Goal: Information Seeking & Learning: Learn about a topic

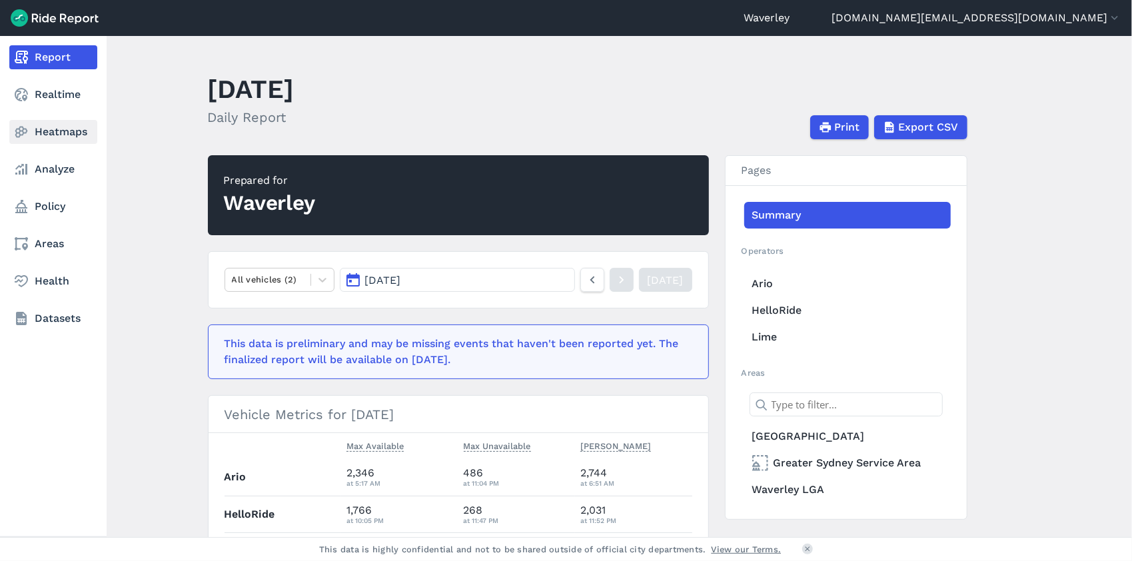
click at [52, 135] on link "Heatmaps" at bounding box center [53, 132] width 88 height 24
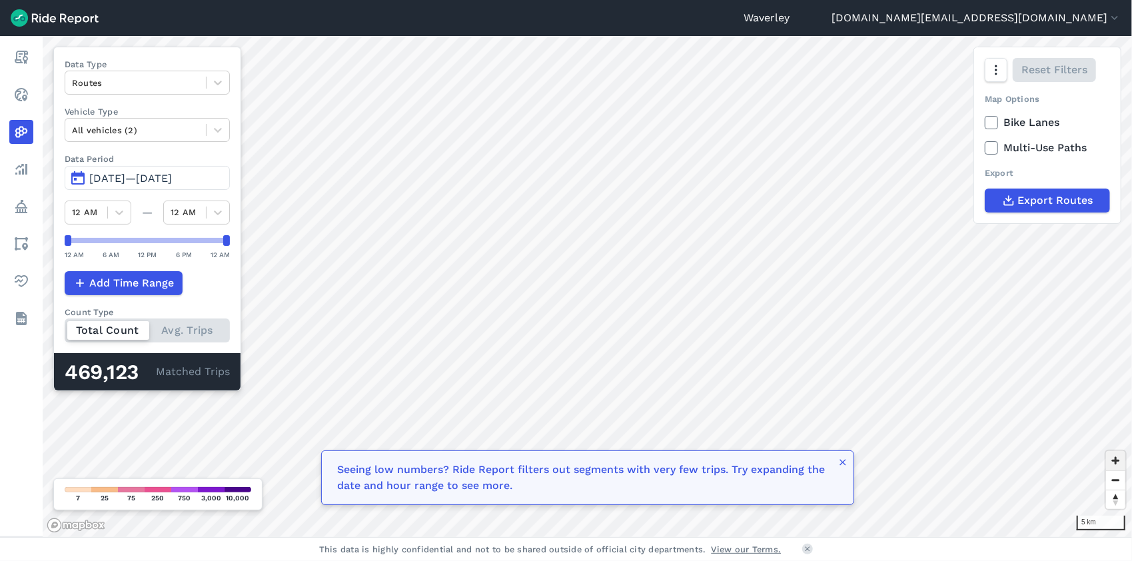
click at [1116, 462] on span "Zoom in" at bounding box center [1115, 460] width 19 height 19
click at [217, 81] on icon at bounding box center [217, 82] width 13 height 13
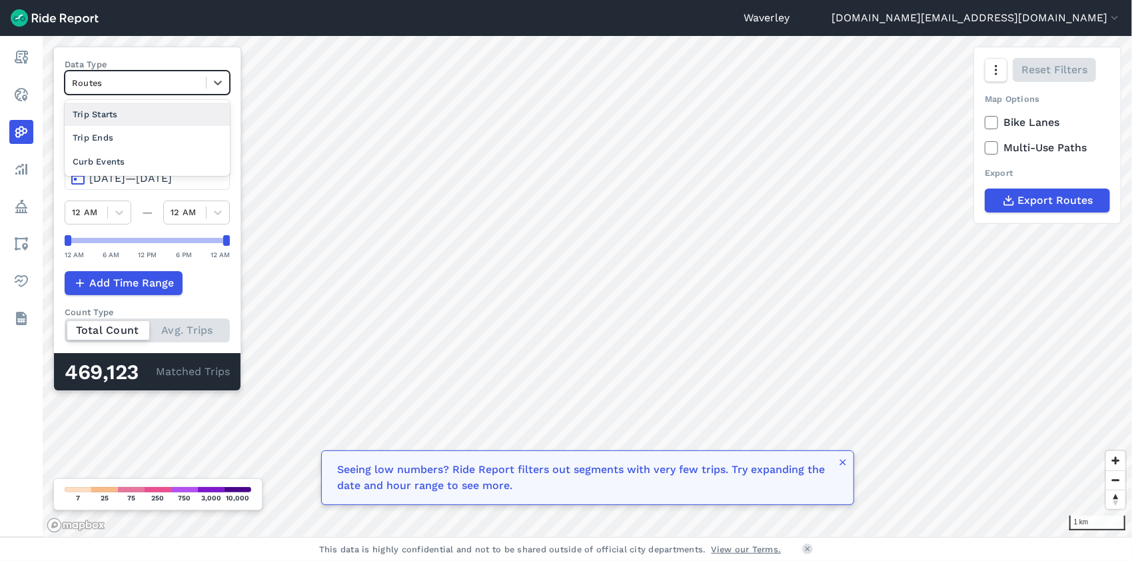
click at [116, 112] on div "Trip Starts" at bounding box center [147, 114] width 165 height 23
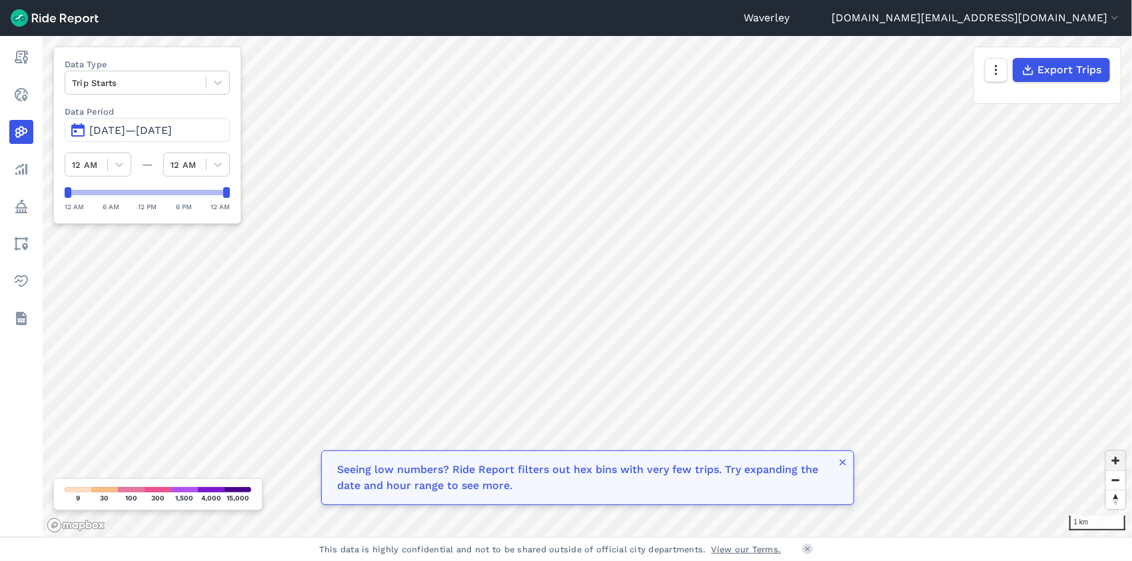
click at [1118, 461] on span "Zoom in" at bounding box center [1115, 460] width 19 height 19
click at [1113, 478] on span "Zoom out" at bounding box center [1115, 480] width 19 height 19
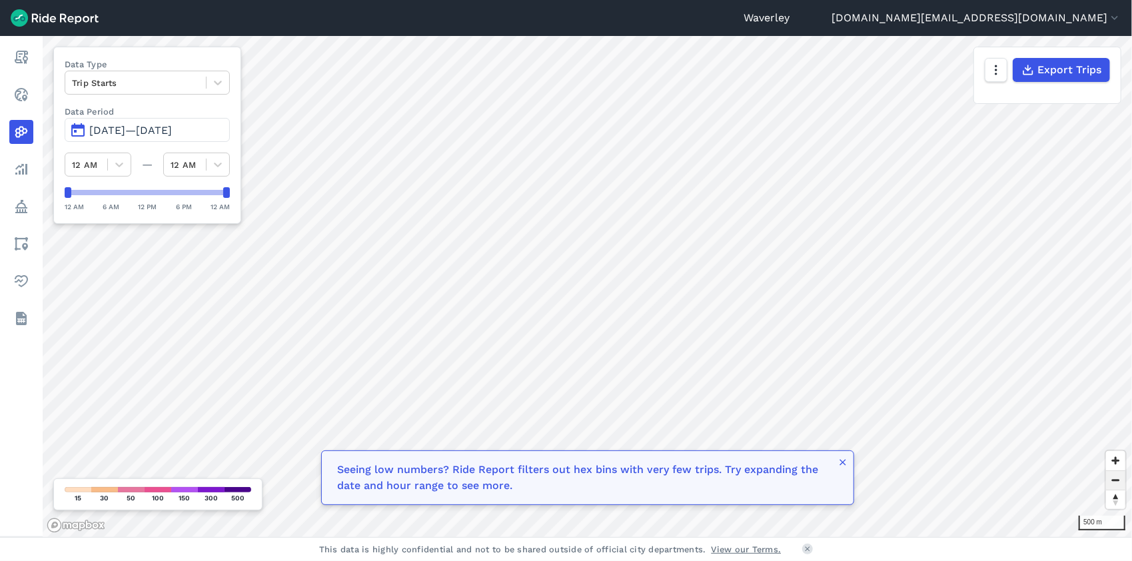
click at [1114, 479] on span "Zoom out" at bounding box center [1115, 480] width 19 height 19
click at [1115, 458] on span "Zoom in" at bounding box center [1115, 460] width 19 height 19
drag, startPoint x: 1114, startPoint y: 461, endPoint x: 1107, endPoint y: 458, distance: 7.4
click at [1114, 461] on span "Zoom in" at bounding box center [1115, 460] width 19 height 19
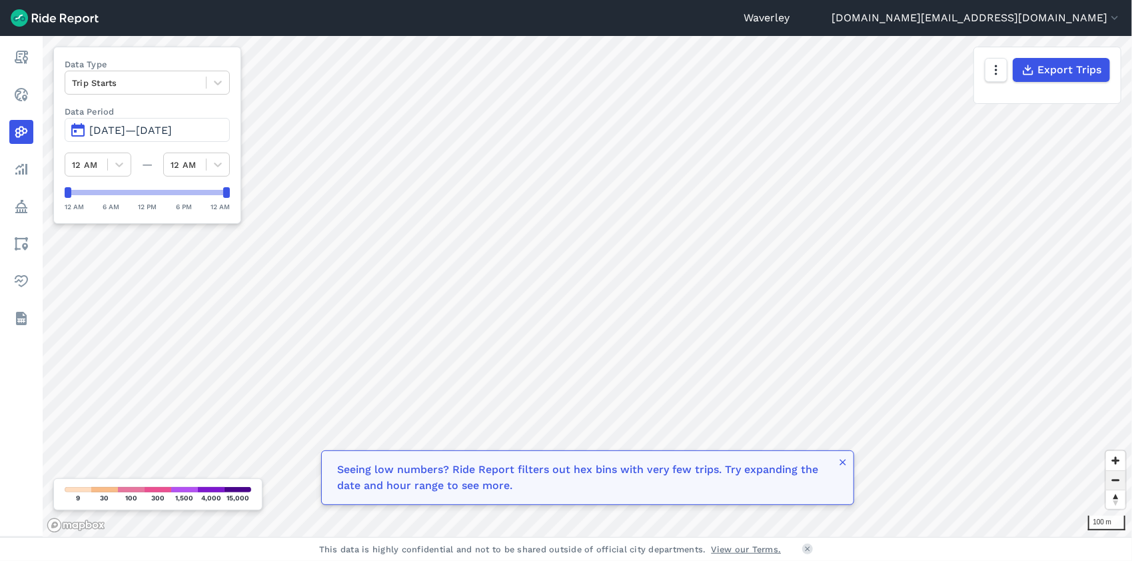
click at [1119, 481] on span "Zoom out" at bounding box center [1115, 480] width 19 height 19
click at [76, 129] on button "[DATE]—[DATE]" at bounding box center [147, 130] width 165 height 24
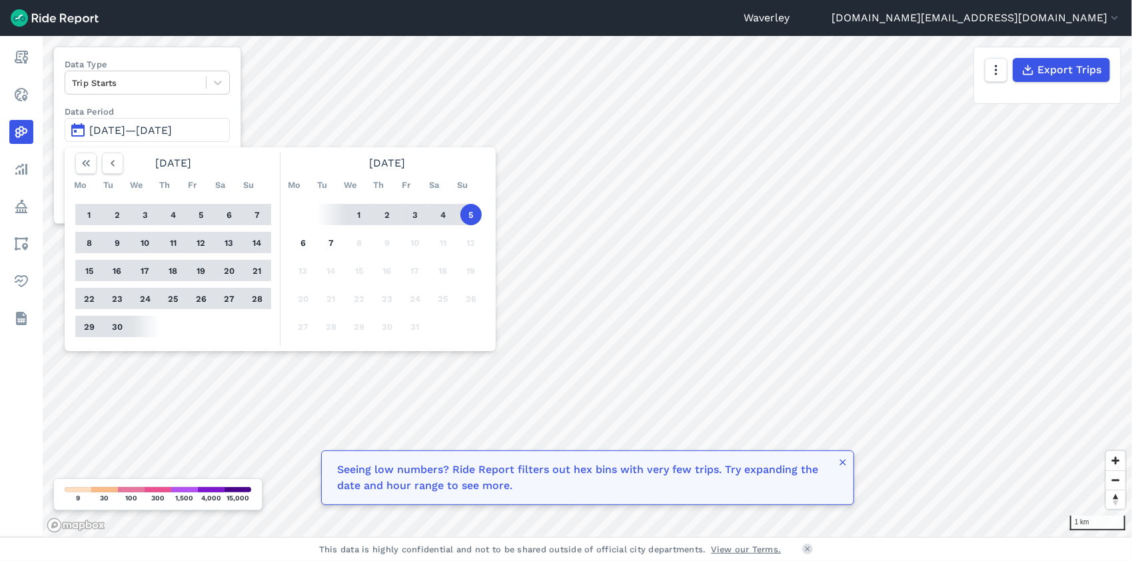
click at [89, 213] on button "1" at bounding box center [89, 214] width 21 height 21
click at [326, 245] on button "7" at bounding box center [330, 242] width 21 height 21
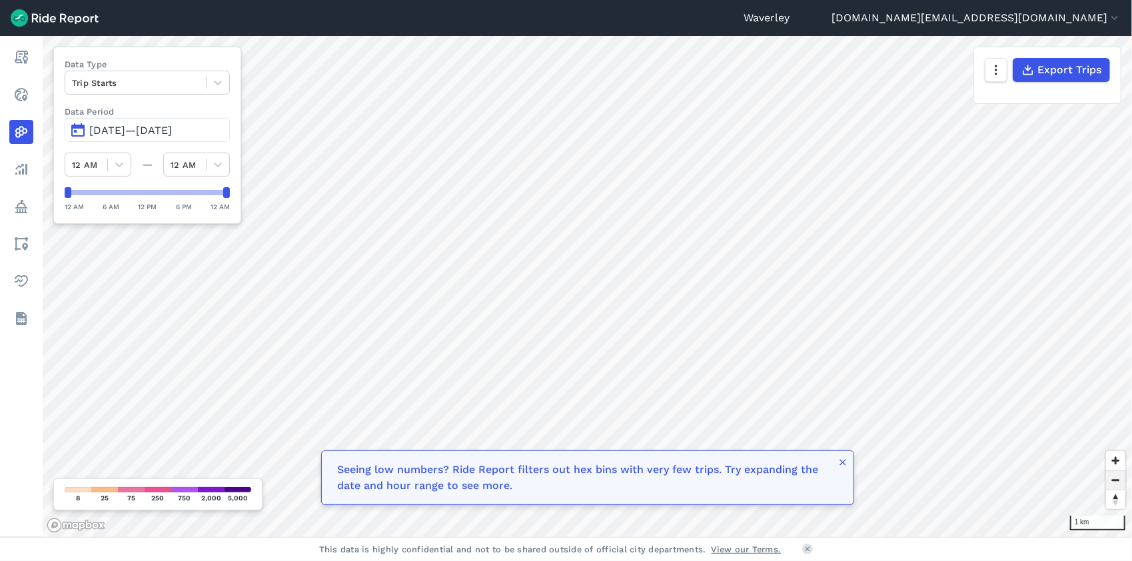
click at [1119, 481] on span "Zoom out" at bounding box center [1115, 480] width 19 height 19
click at [172, 131] on span "[DATE]—[DATE]" at bounding box center [130, 130] width 83 height 13
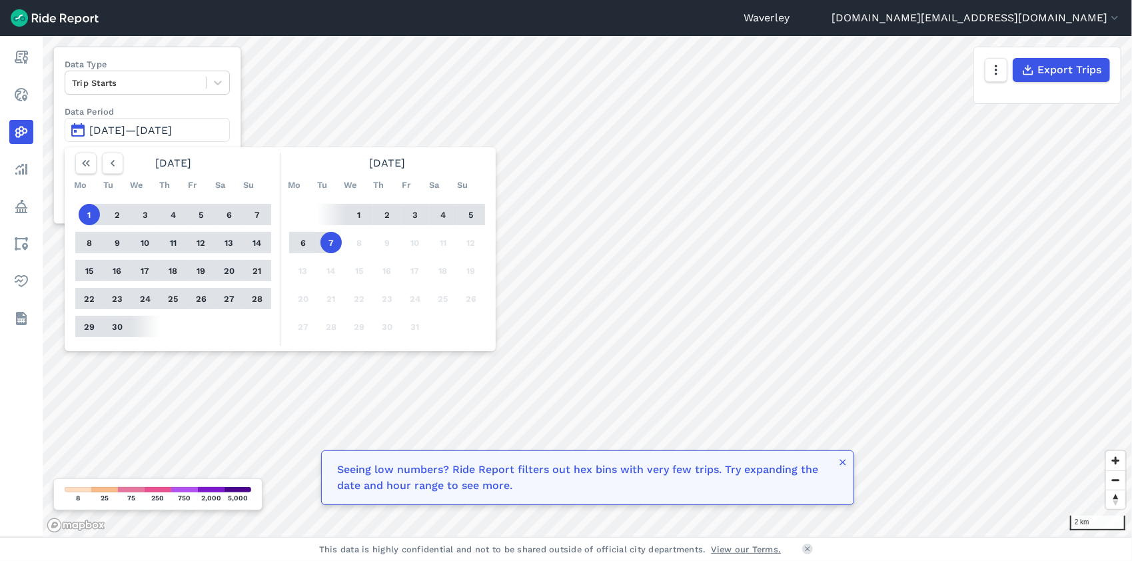
click at [121, 325] on button "30" at bounding box center [117, 326] width 21 height 21
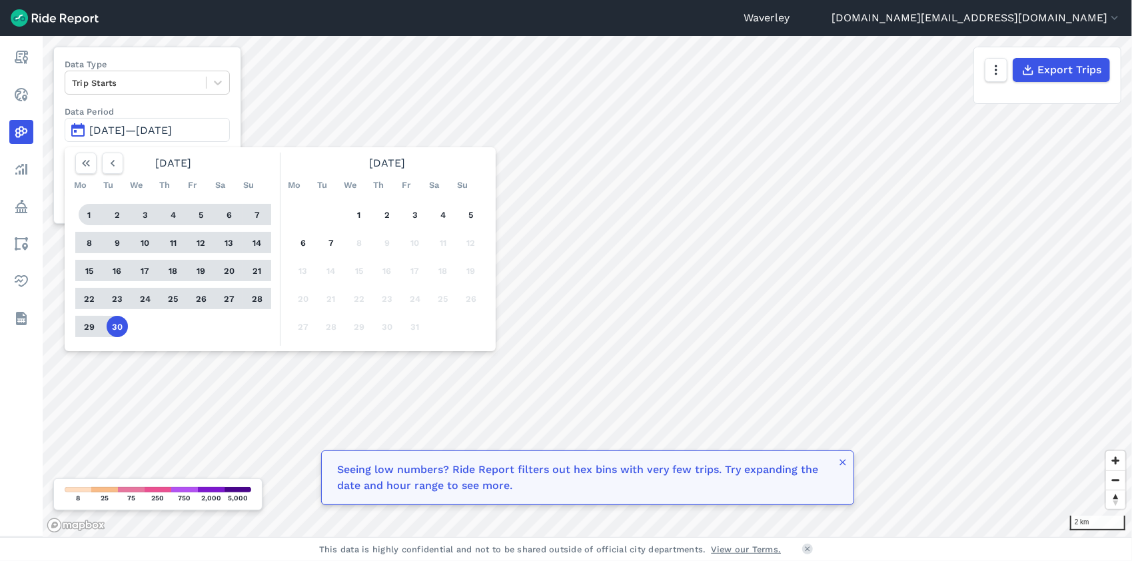
click at [88, 210] on button "1" at bounding box center [89, 214] width 21 height 21
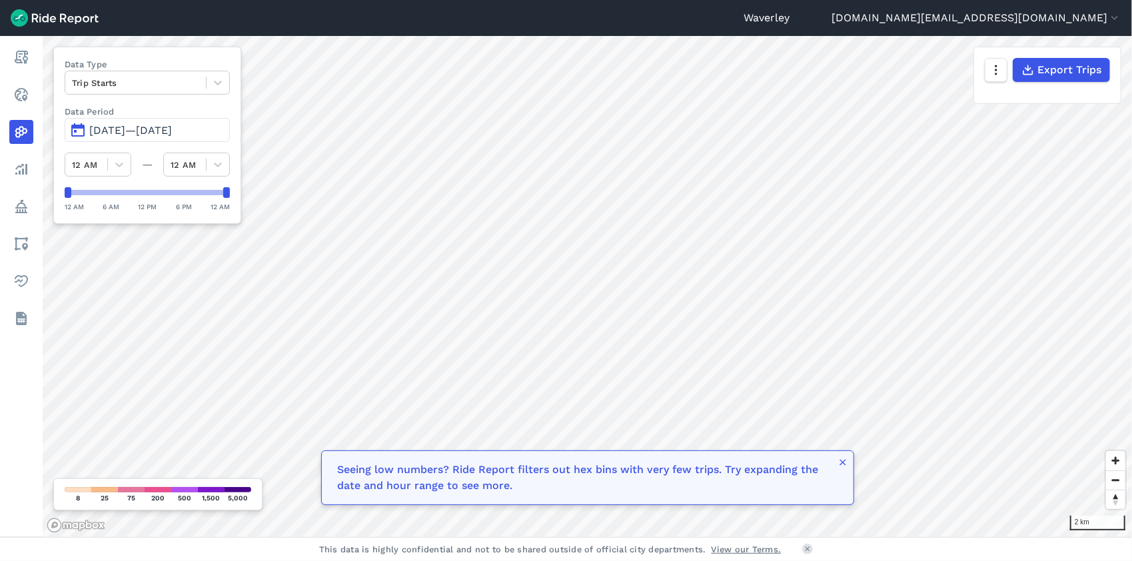
click at [789, 13] on link "Waverley" at bounding box center [766, 18] width 46 height 16
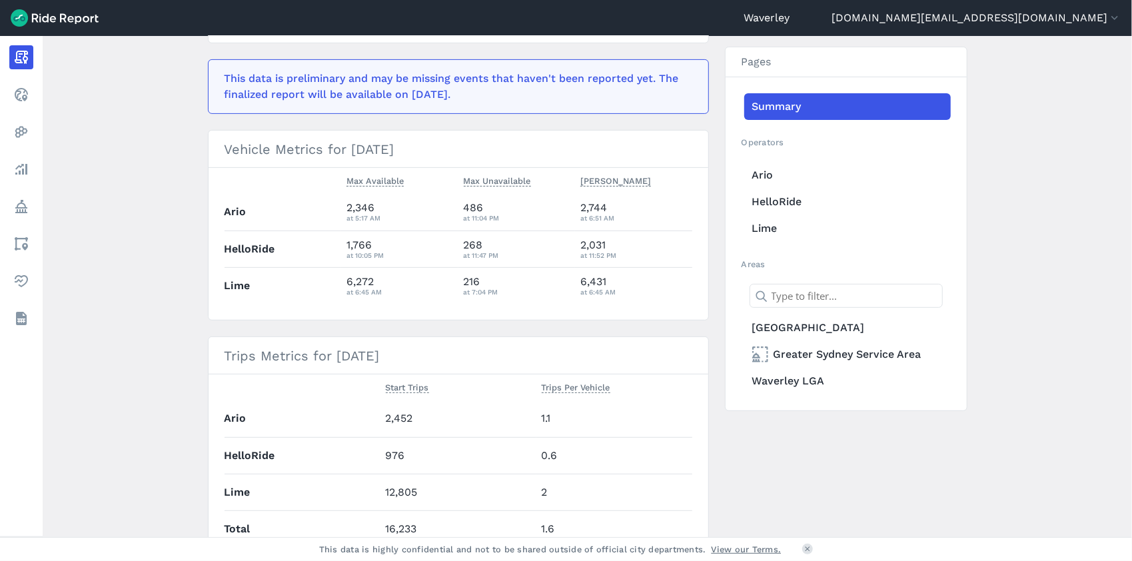
scroll to position [352, 0]
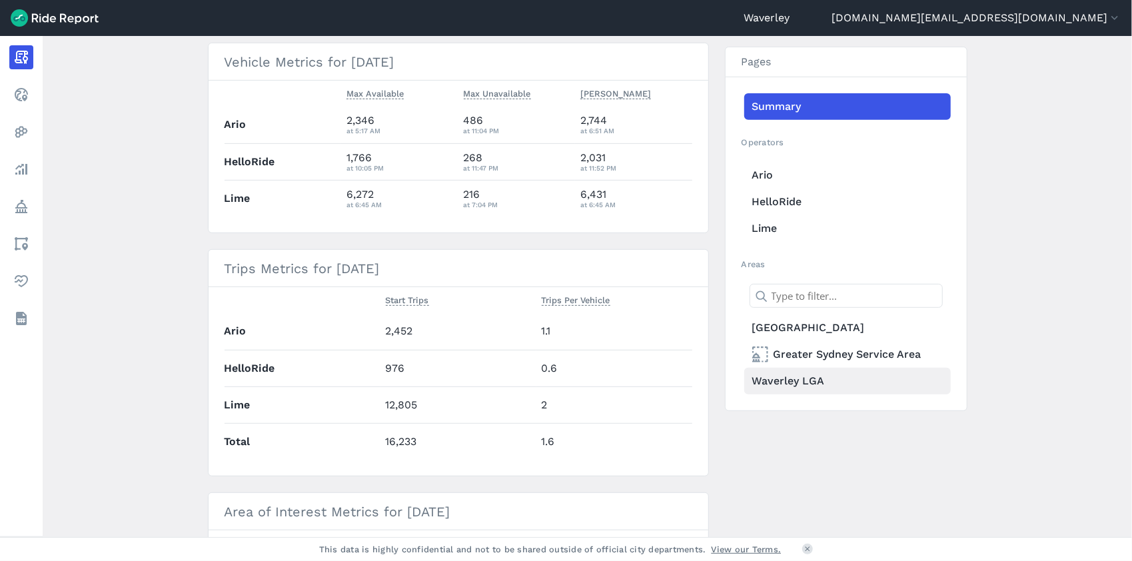
click at [791, 379] on link "Waverley LGA" at bounding box center [847, 381] width 206 height 27
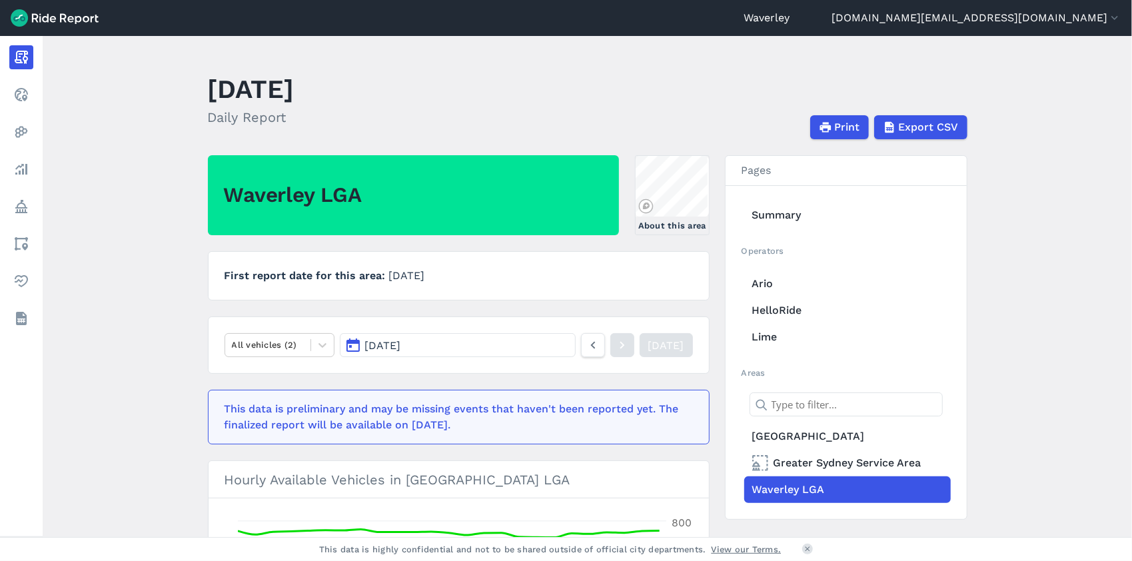
click at [429, 342] on button "[DATE]" at bounding box center [457, 345] width 235 height 24
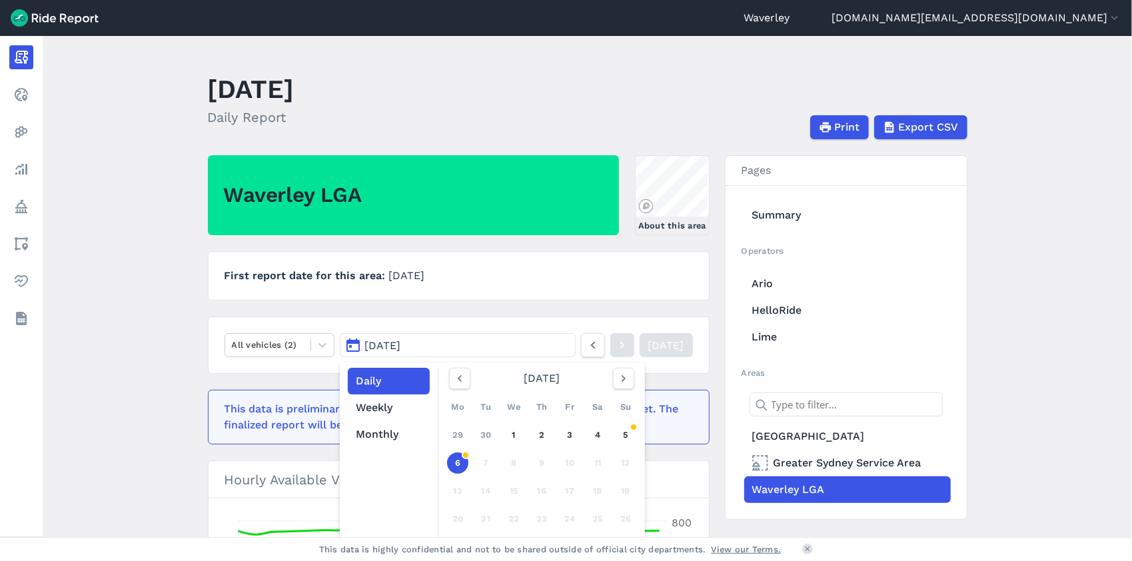
click at [710, 315] on div "Waverley LGA About this area First report date for this area [DATE] All vehicle…" at bounding box center [587, 547] width 759 height 785
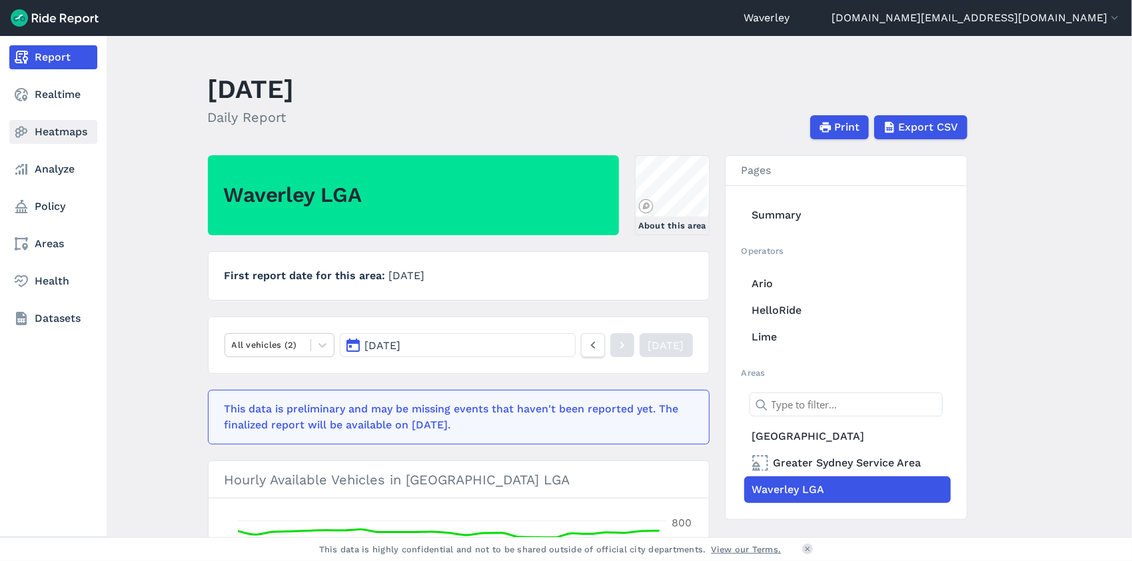
click at [68, 133] on link "Heatmaps" at bounding box center [53, 132] width 88 height 24
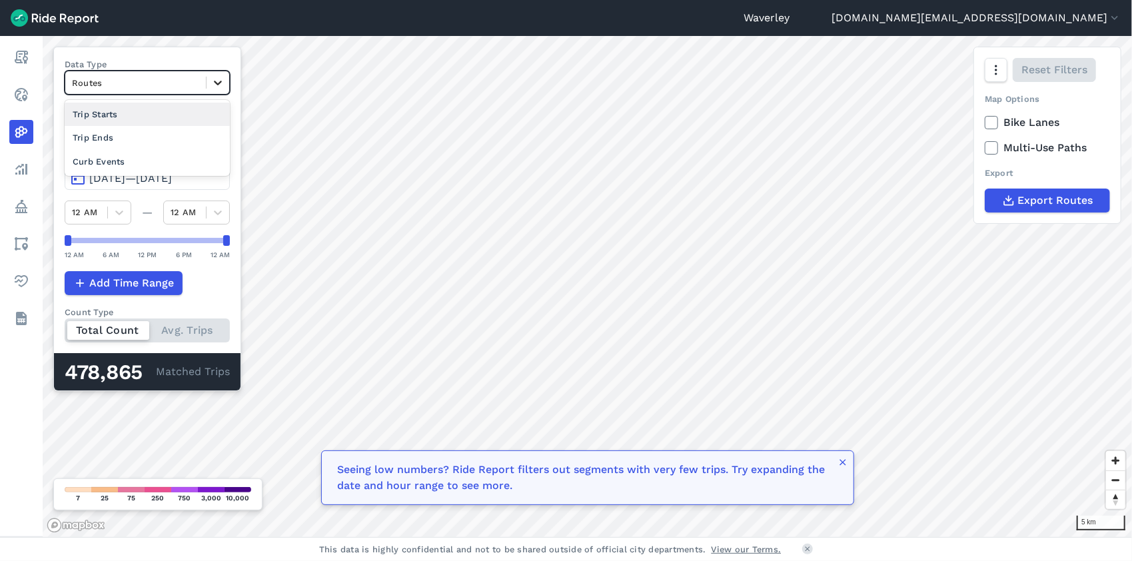
click at [218, 82] on icon at bounding box center [217, 82] width 13 height 13
click at [123, 115] on div "Trip Starts" at bounding box center [147, 114] width 165 height 23
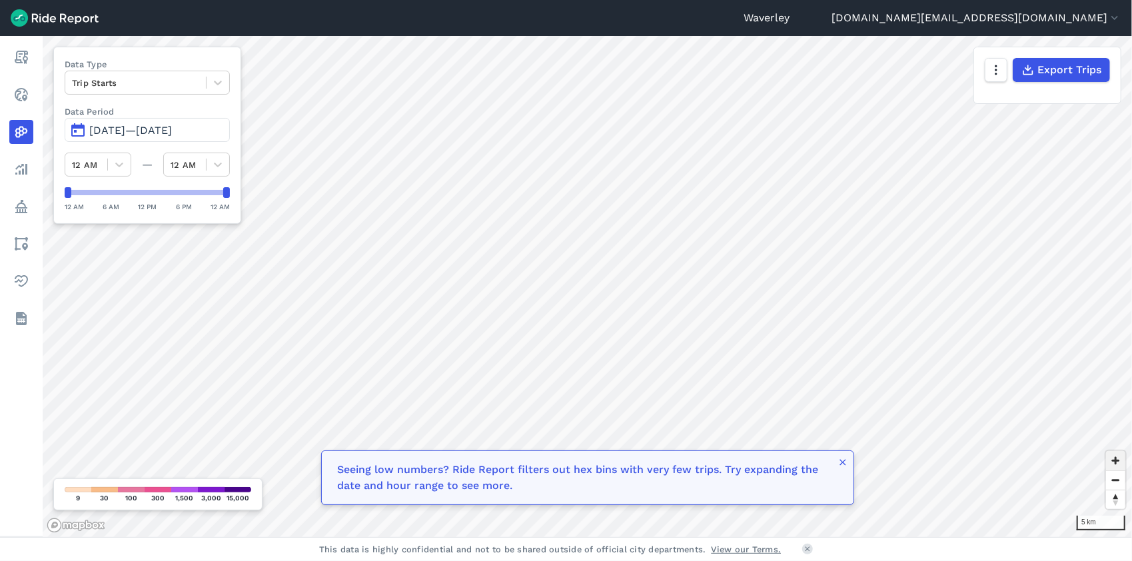
click at [1118, 459] on span "Zoom in" at bounding box center [1115, 460] width 19 height 19
click at [1118, 460] on span "Zoom in" at bounding box center [1115, 460] width 19 height 19
click at [1028, 68] on icon "button" at bounding box center [1026, 69] width 13 height 13
click at [789, 17] on link "Waverley" at bounding box center [766, 18] width 46 height 16
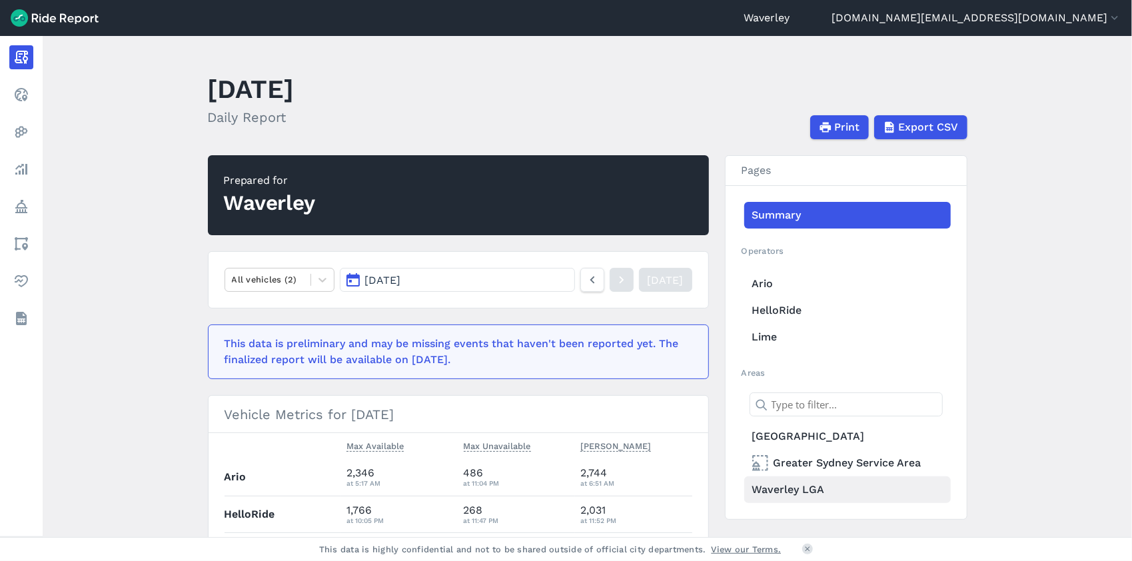
click at [820, 488] on link "Waverley LGA" at bounding box center [847, 489] width 206 height 27
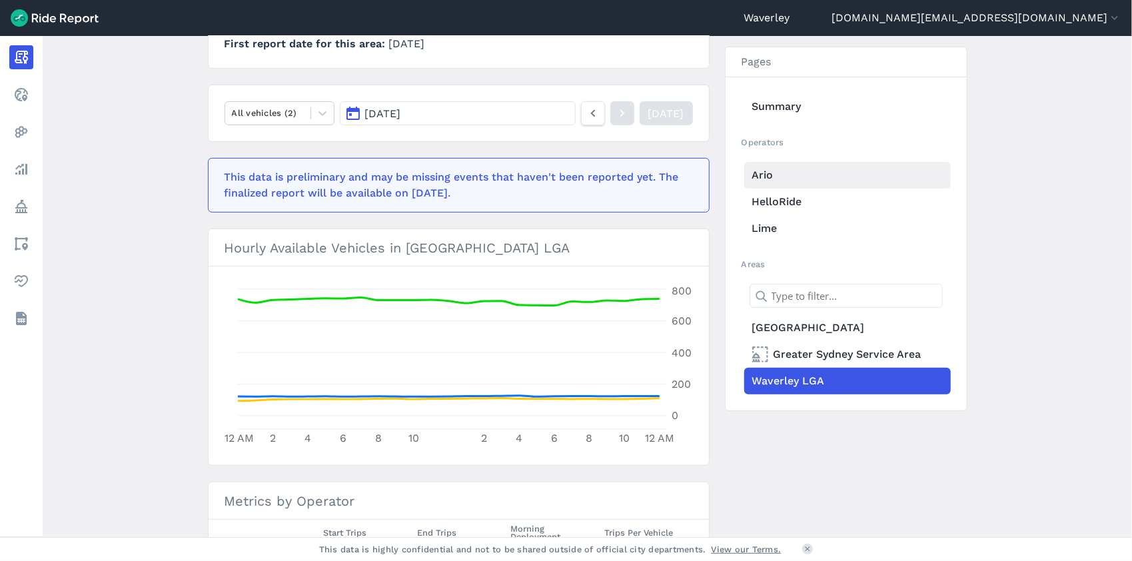
scroll to position [233, 0]
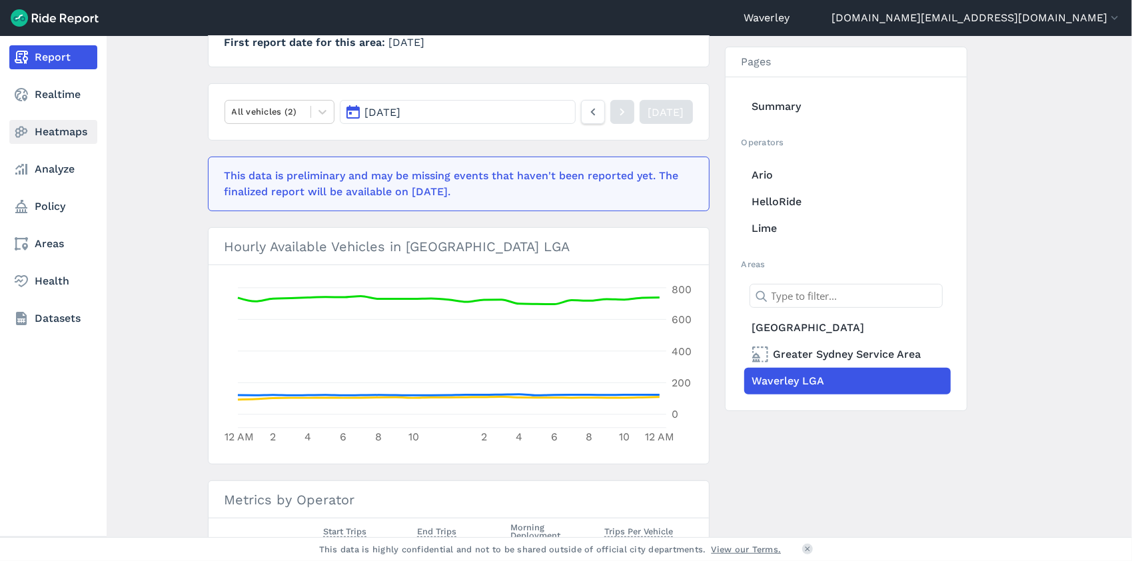
click at [60, 137] on link "Heatmaps" at bounding box center [53, 132] width 88 height 24
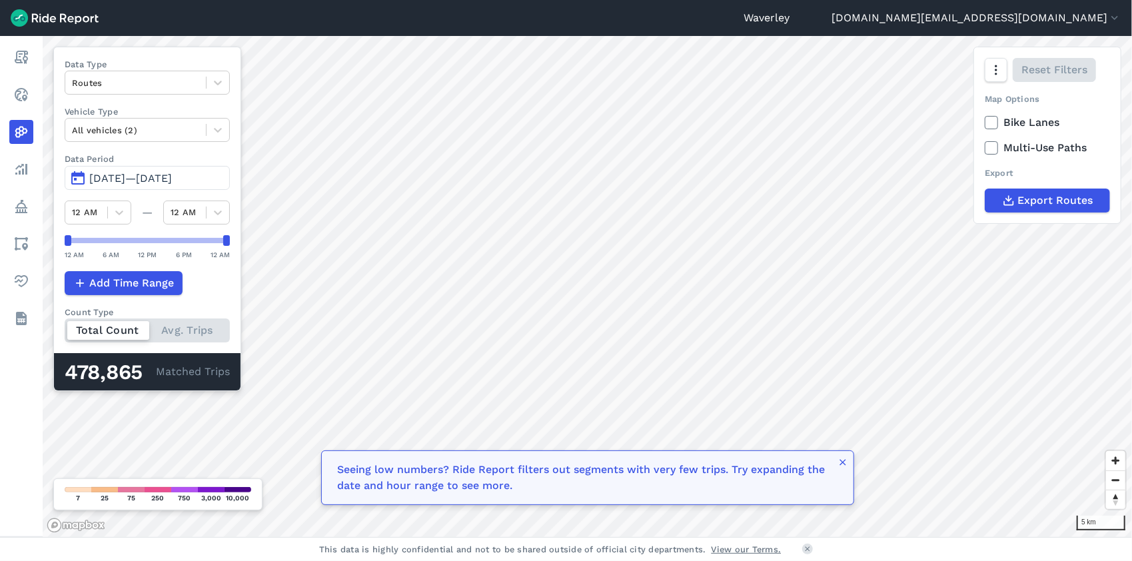
click at [81, 179] on button "[DATE]—[DATE]" at bounding box center [147, 178] width 165 height 24
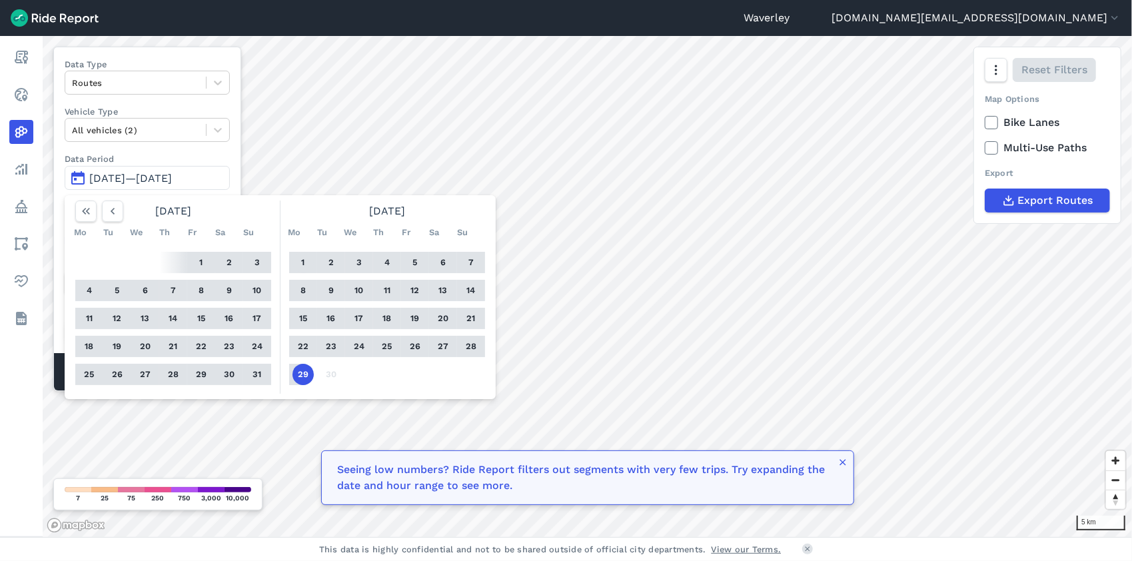
click at [302, 258] on button "1" at bounding box center [302, 262] width 21 height 21
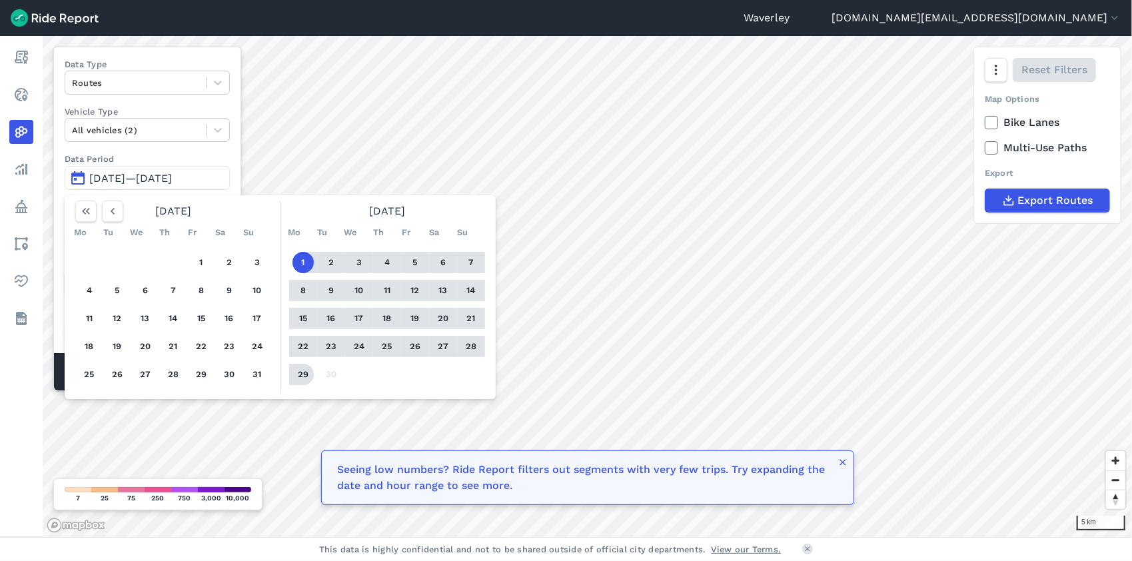
click at [308, 372] on button "29" at bounding box center [302, 374] width 21 height 21
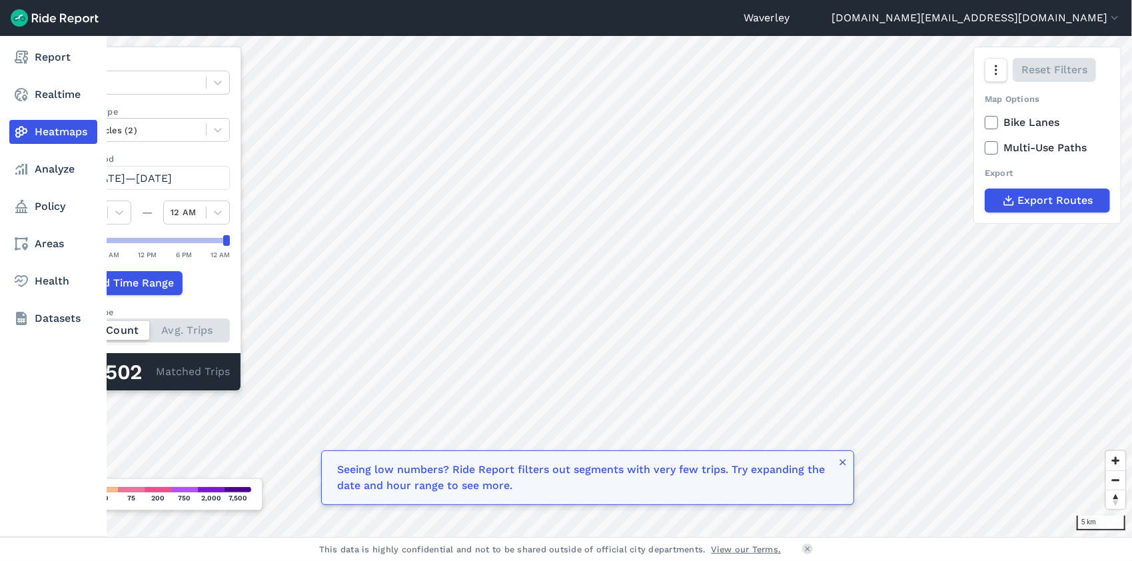
click at [65, 134] on link "Heatmaps" at bounding box center [53, 132] width 88 height 24
click at [55, 172] on link "Analyze" at bounding box center [53, 169] width 88 height 24
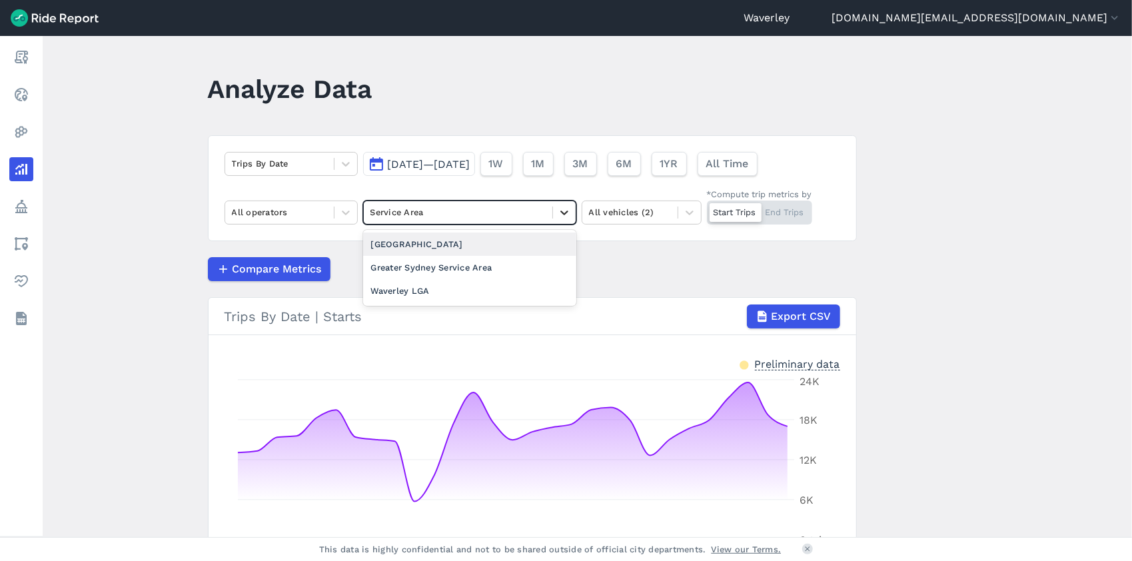
click at [562, 214] on icon at bounding box center [564, 212] width 13 height 13
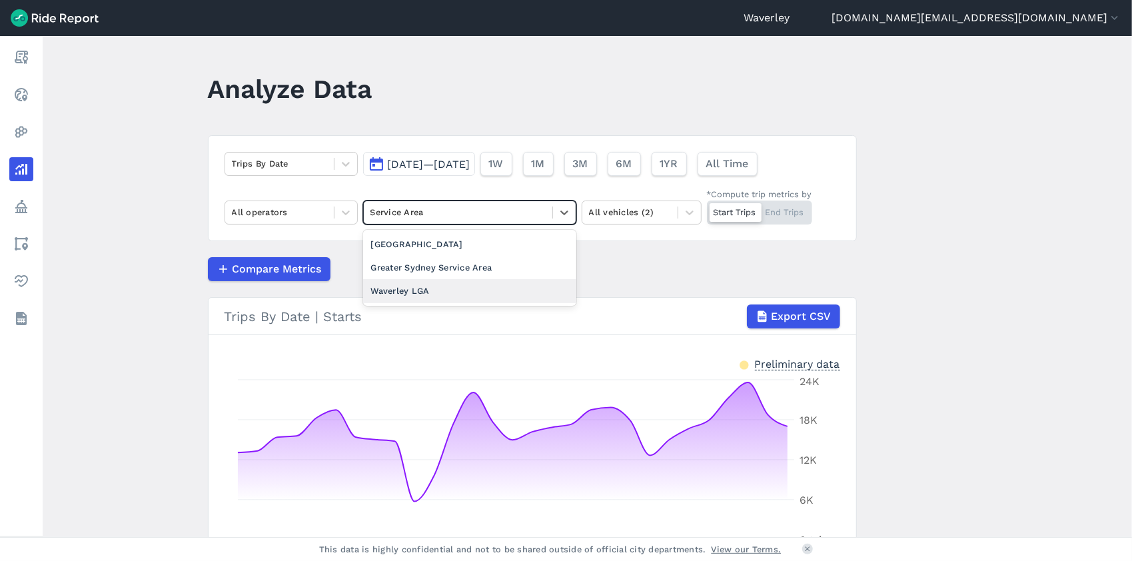
click at [417, 290] on div "Waverley LGA" at bounding box center [469, 290] width 213 height 23
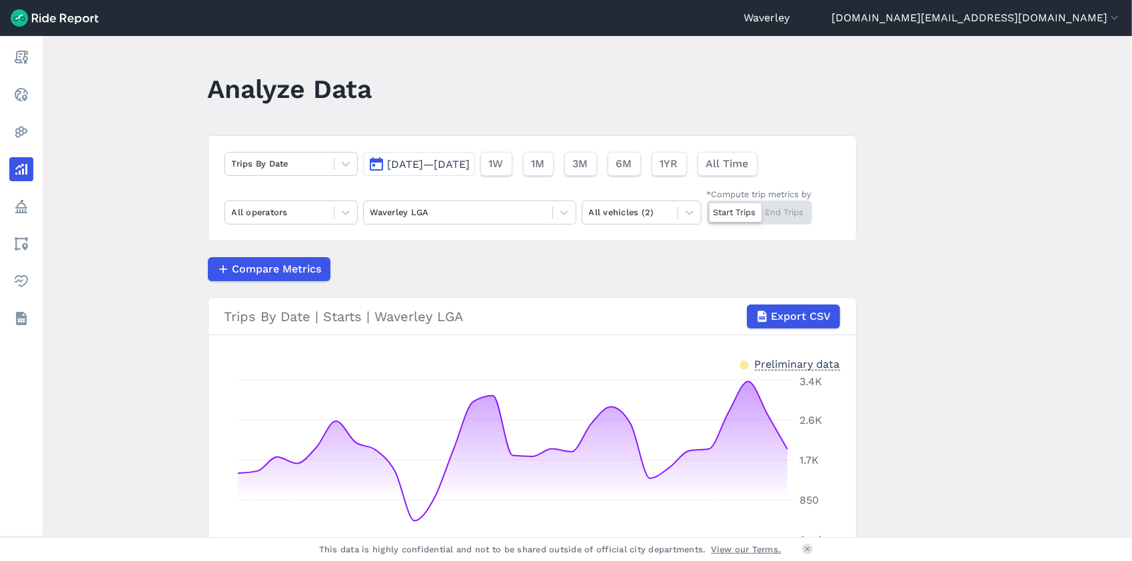
drag, startPoint x: 1127, startPoint y: 153, endPoint x: 1127, endPoint y: 174, distance: 21.3
click at [1127, 174] on main "Analyze Data Trips By Date [DATE]—[DATE] 1W 1M 3M 6M 1YR All Time All operators…" at bounding box center [587, 286] width 1089 height 501
drag, startPoint x: 1127, startPoint y: 157, endPoint x: 1131, endPoint y: 208, distance: 50.8
click at [1130, 208] on main "Analyze Data Trips By Date [DATE]—[DATE] 1W 1M 3M 6M 1YR All Time All operators…" at bounding box center [587, 286] width 1089 height 501
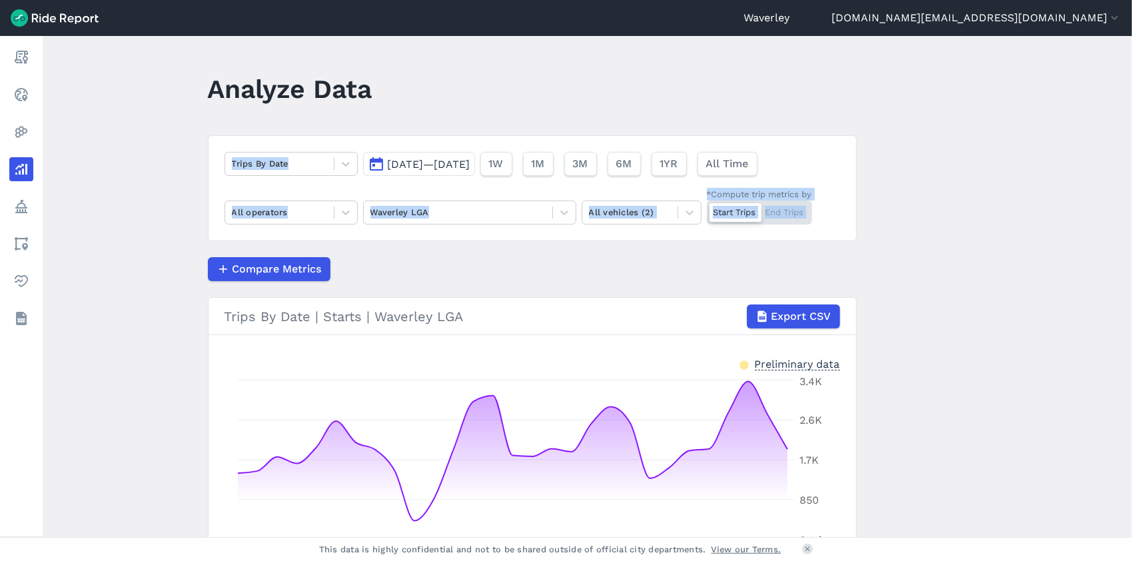
drag, startPoint x: 1127, startPoint y: 160, endPoint x: 1123, endPoint y: 251, distance: 91.3
click at [1123, 251] on main "Analyze Data Trips By Date [DATE]—[DATE] 1W 1M 3M 6M 1YR All Time All operators…" at bounding box center [587, 286] width 1089 height 501
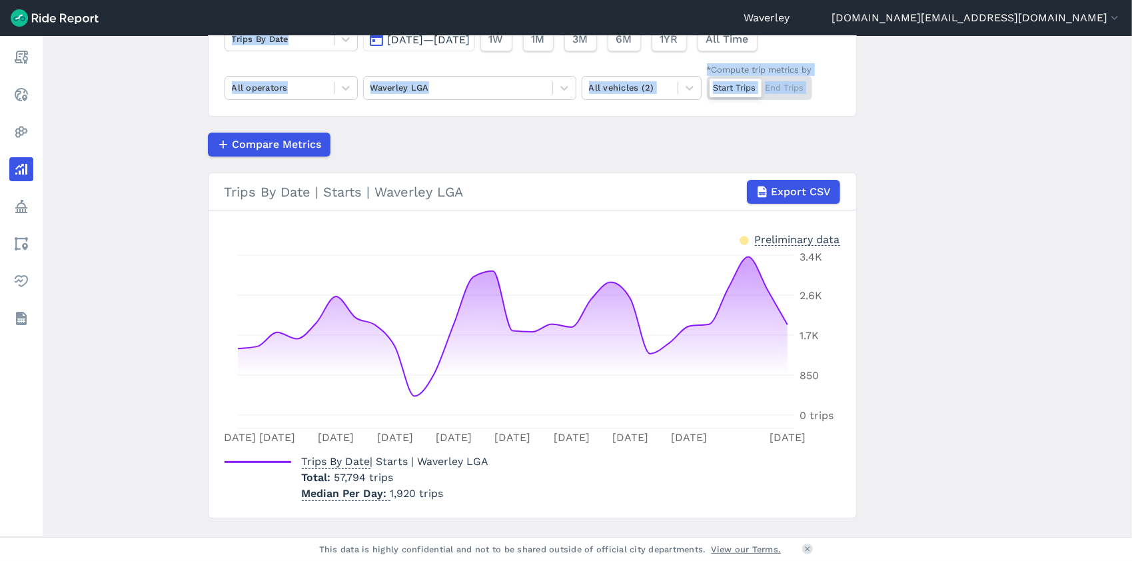
scroll to position [129, 0]
